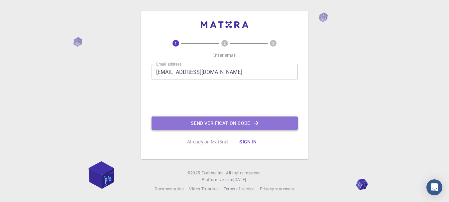
click at [218, 124] on button "Send verification code" at bounding box center [225, 122] width 146 height 13
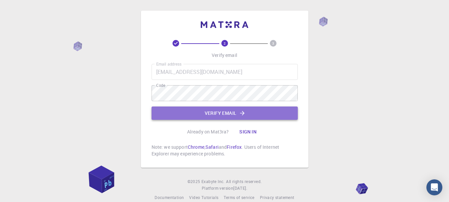
click at [206, 117] on button "Verify email" at bounding box center [225, 112] width 146 height 13
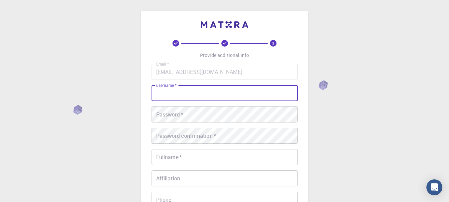
click at [172, 95] on input "username   *" at bounding box center [225, 93] width 146 height 16
type input "س"
click at [184, 94] on input "Saad2020h" at bounding box center [225, 93] width 146 height 16
type input "Saadebied"
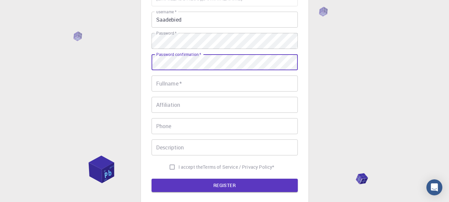
scroll to position [74, 0]
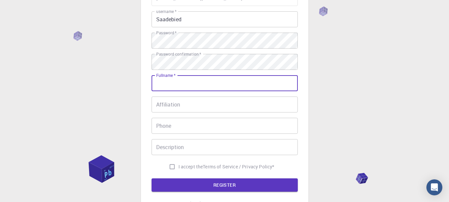
click at [173, 83] on input "Fullname   *" at bounding box center [225, 83] width 146 height 16
type input "[PERSON_NAME]"
type input "0404430999"
click at [189, 84] on input "[PERSON_NAME]" at bounding box center [225, 83] width 146 height 16
type input "H"
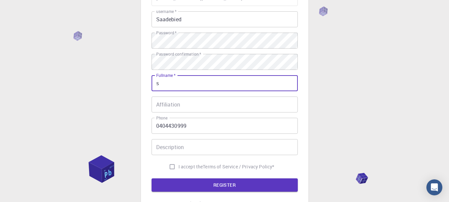
type input "[PERSON_NAME]"
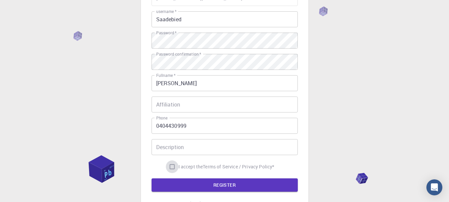
click at [174, 168] on input "I accept the Terms of Service / Privacy Policy *" at bounding box center [172, 166] width 13 height 13
checkbox input "true"
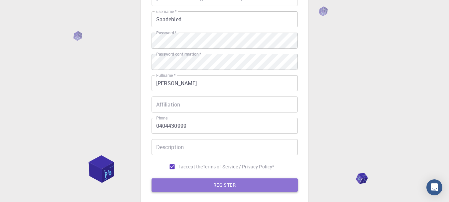
click at [203, 187] on button "REGISTER" at bounding box center [225, 184] width 146 height 13
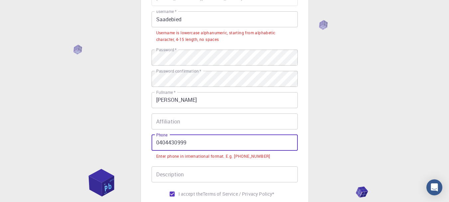
click at [156, 141] on input "0404430999" at bounding box center [225, 143] width 146 height 16
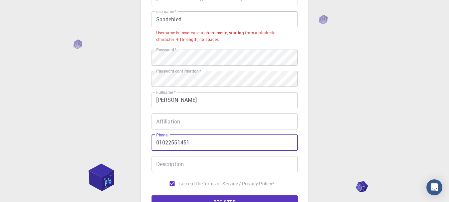
click at [156, 142] on input "01022551451" at bounding box center [225, 143] width 146 height 16
type input "[PHONE_NUMBER]"
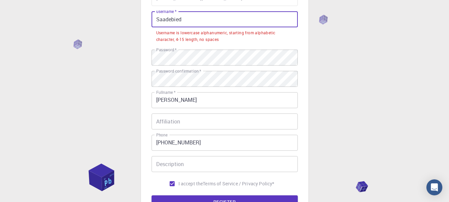
click at [188, 23] on input "Saadebied" at bounding box center [225, 19] width 146 height 16
click at [170, 21] on input "Saadebied" at bounding box center [225, 19] width 146 height 16
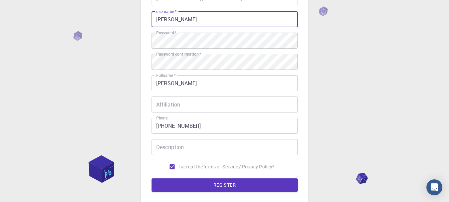
click at [178, 21] on input "[PERSON_NAME]" at bounding box center [225, 19] width 146 height 16
click at [173, 19] on input "[PERSON_NAME]" at bounding box center [225, 19] width 146 height 16
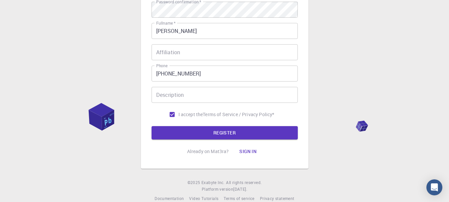
scroll to position [126, 0]
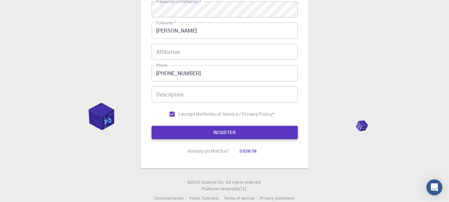
click at [242, 129] on button "REGISTER" at bounding box center [225, 132] width 146 height 13
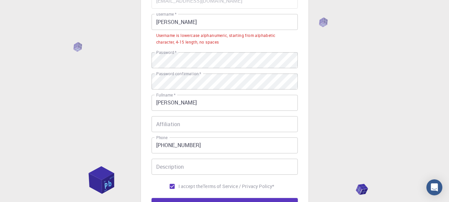
scroll to position [68, 0]
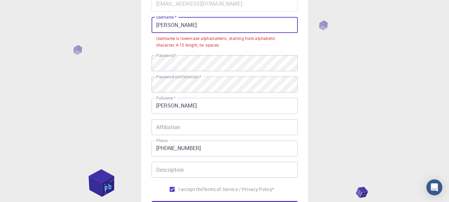
click at [172, 26] on input "[PERSON_NAME]" at bounding box center [225, 25] width 146 height 16
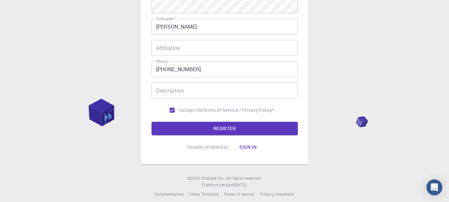
scroll to position [131, 0]
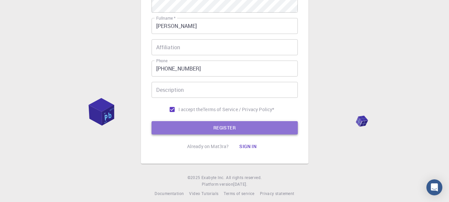
click at [239, 127] on button "REGISTER" at bounding box center [225, 127] width 146 height 13
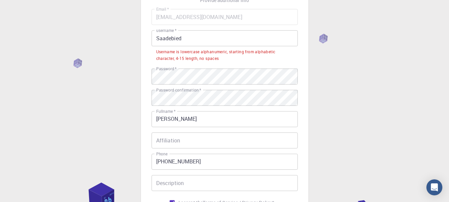
scroll to position [55, 0]
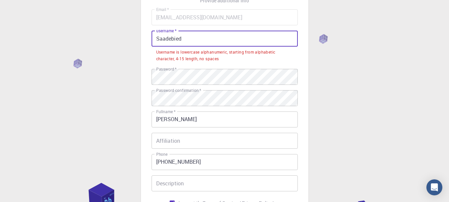
click at [160, 41] on input "Saadebied" at bounding box center [225, 39] width 146 height 16
click at [160, 41] on input "aadebied" at bounding box center [225, 39] width 146 height 16
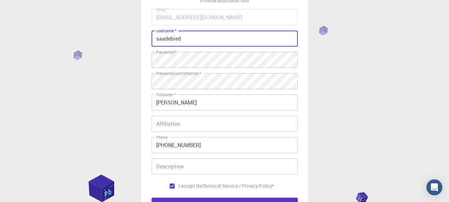
scroll to position [137, 0]
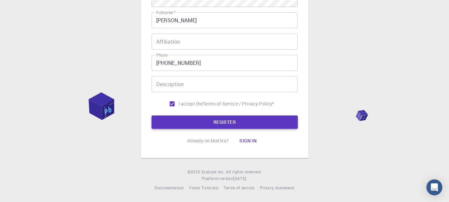
type input "saadebied"
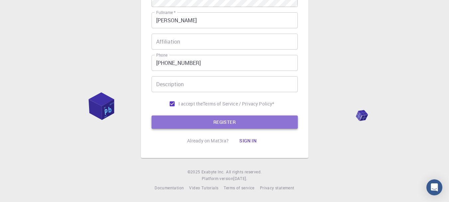
click at [212, 122] on button "REGISTER" at bounding box center [225, 121] width 146 height 13
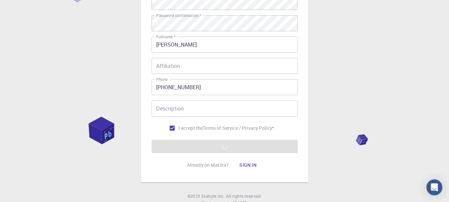
scroll to position [113, 0]
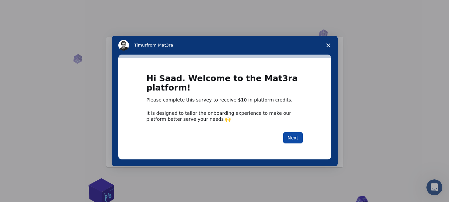
click at [296, 138] on button "Next" at bounding box center [293, 137] width 20 height 11
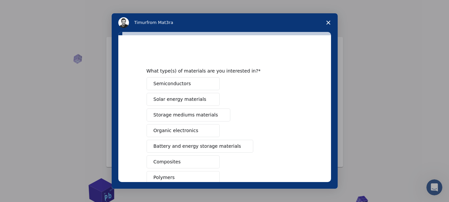
click at [215, 123] on div "Semiconductors Solar energy materials Storage mediums materials Organic electro…" at bounding box center [225, 169] width 156 height 185
click at [195, 116] on span "Storage mediums materials" at bounding box center [186, 114] width 65 height 7
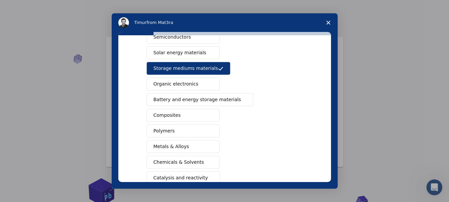
scroll to position [64, 0]
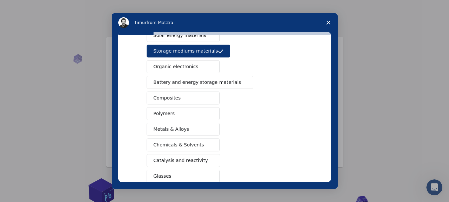
click at [185, 128] on button "Metals & Alloys" at bounding box center [183, 129] width 73 height 13
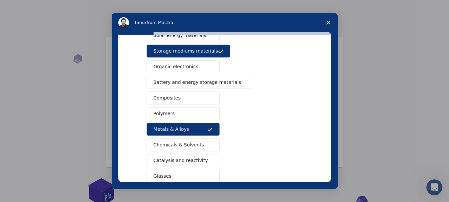
scroll to position [119, 0]
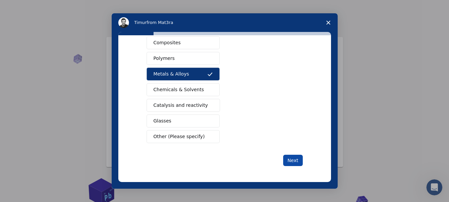
click at [293, 163] on button "Next" at bounding box center [293, 160] width 20 height 11
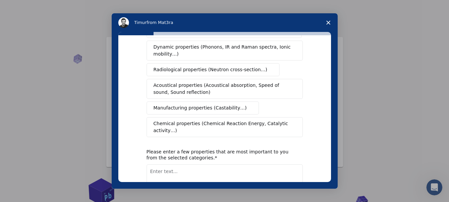
scroll to position [0, 0]
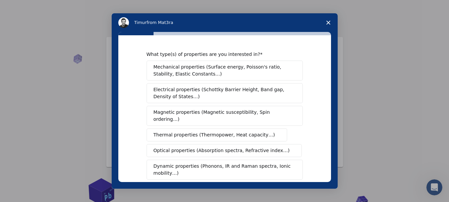
click at [189, 69] on span "Mechanical properties (Surface energy, Poisson's ratio, Stability, Elastic Cons…" at bounding box center [223, 71] width 139 height 14
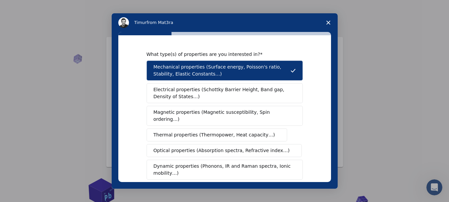
click at [201, 131] on span "Thermal properties (Thermopower, Heat capacity…)" at bounding box center [215, 134] width 122 height 7
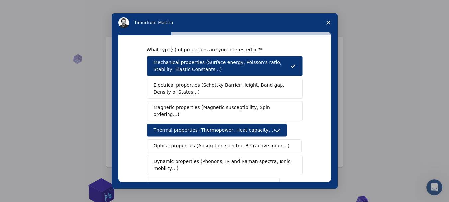
scroll to position [5, 0]
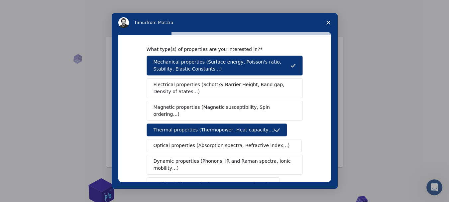
click at [282, 155] on button "Dynamic properties (Phonons, IR and Raman spectra, Ionic mobility…)" at bounding box center [225, 165] width 156 height 20
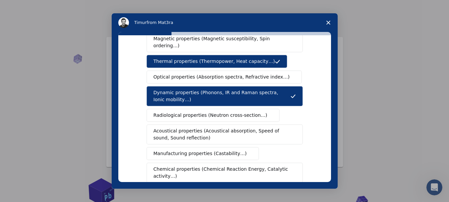
scroll to position [74, 0]
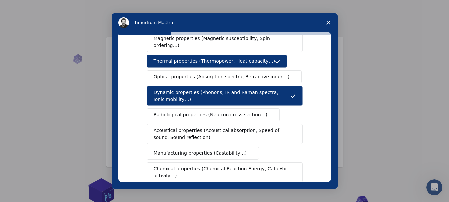
click at [266, 97] on button "Dynamic properties (Phonons, IR and Raman spectra, Ionic mobility…)" at bounding box center [225, 96] width 156 height 20
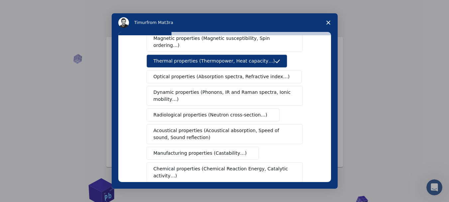
scroll to position [154, 0]
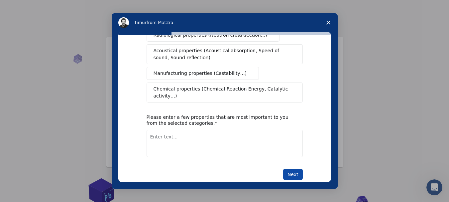
click at [291, 169] on button "Next" at bounding box center [293, 174] width 20 height 11
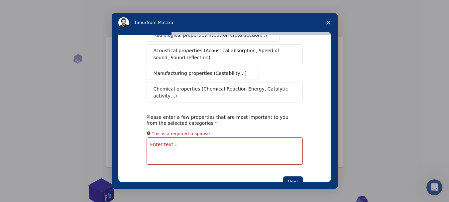
click at [162, 137] on textarea "Enter text..." at bounding box center [225, 150] width 156 height 27
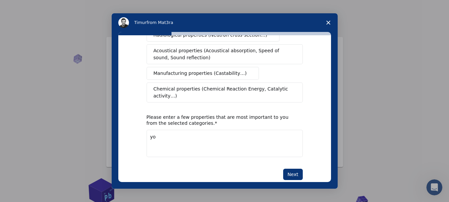
type textarea "y"
type textarea "modulus of elasticity"
click at [291, 169] on button "Next" at bounding box center [293, 174] width 20 height 11
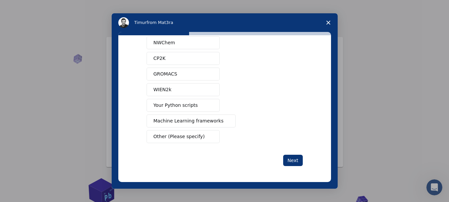
scroll to position [0, 0]
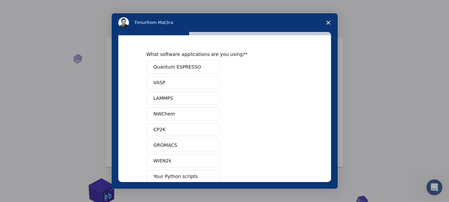
click at [159, 82] on span "VASP" at bounding box center [160, 82] width 12 height 7
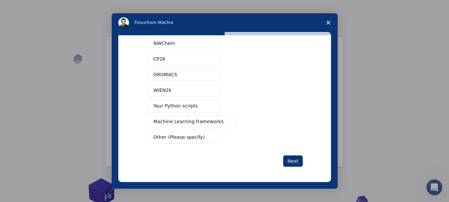
scroll to position [71, 0]
click at [293, 161] on button "Next" at bounding box center [293, 160] width 20 height 11
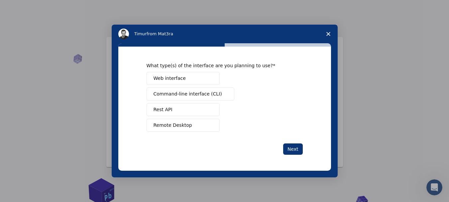
scroll to position [0, 0]
click at [175, 79] on span "Web interface" at bounding box center [170, 78] width 32 height 7
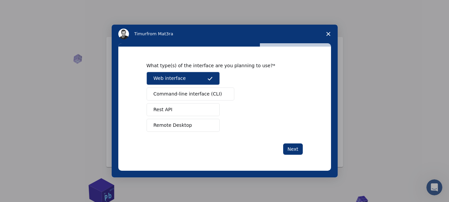
click at [164, 127] on span "Remote Desktop" at bounding box center [173, 125] width 39 height 7
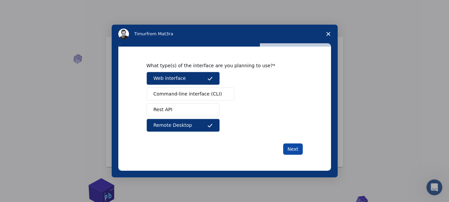
click at [295, 151] on button "Next" at bounding box center [293, 148] width 20 height 11
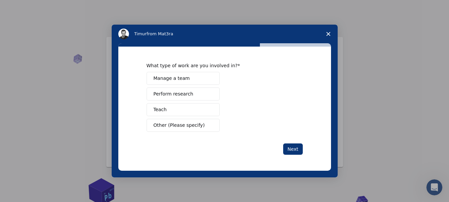
click at [183, 110] on button "Teach" at bounding box center [183, 109] width 73 height 13
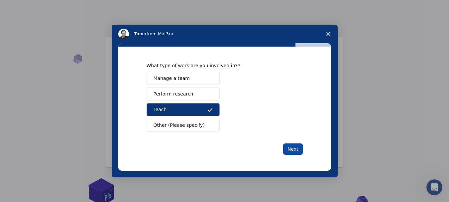
click at [294, 153] on button "Next" at bounding box center [293, 148] width 20 height 11
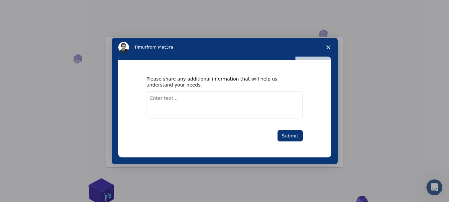
click at [295, 150] on div "Please share any additional information that will help us understand your needs…" at bounding box center [224, 108] width 213 height 97
click at [294, 138] on button "Submit" at bounding box center [290, 135] width 25 height 11
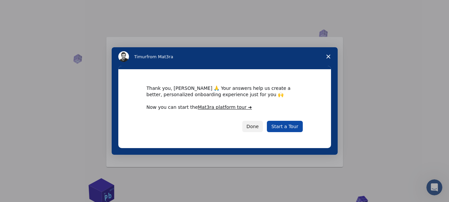
click at [288, 127] on link "Start a Tour" at bounding box center [285, 126] width 36 height 11
